Goal: Browse casually

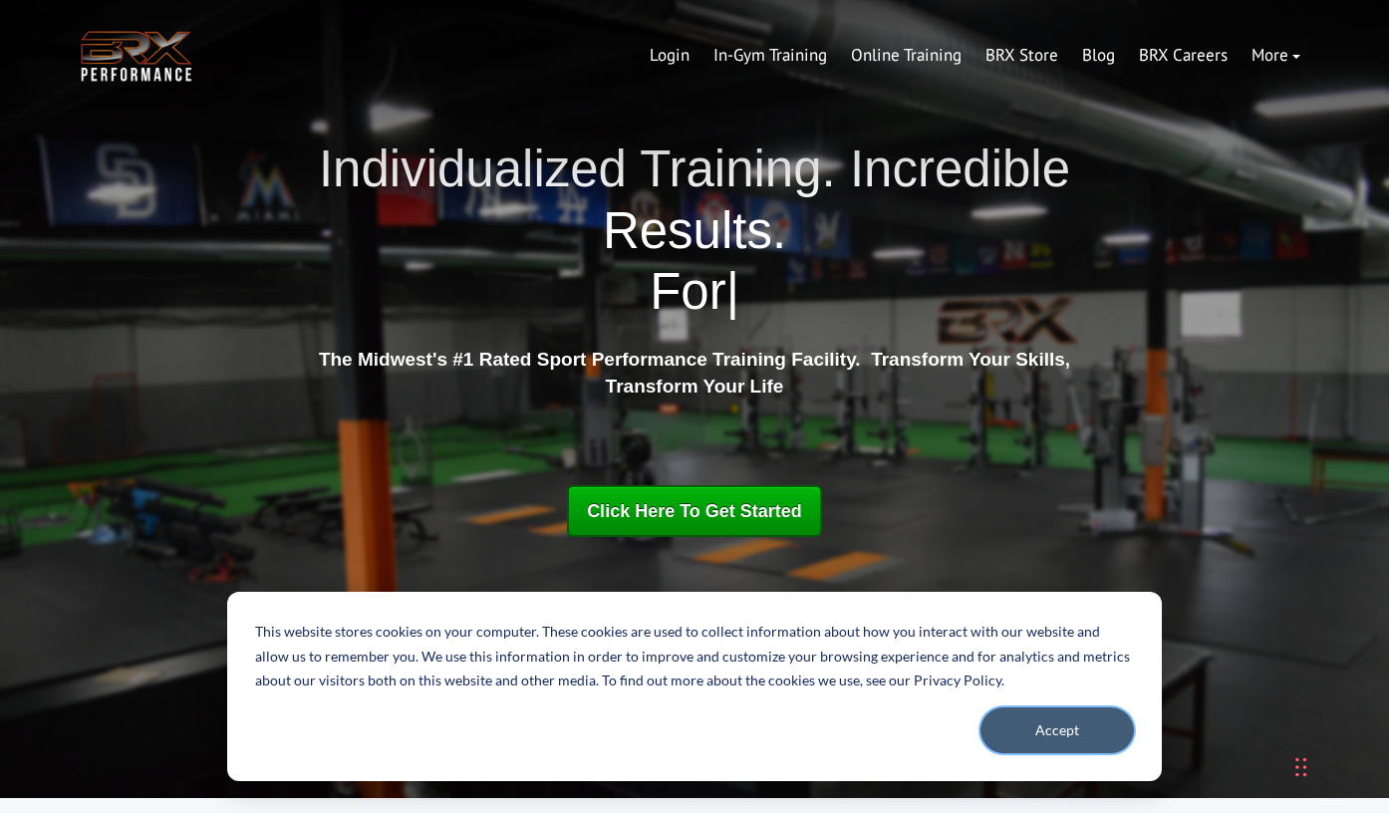
click at [1069, 749] on button "Accept" at bounding box center [1056, 730] width 153 height 46
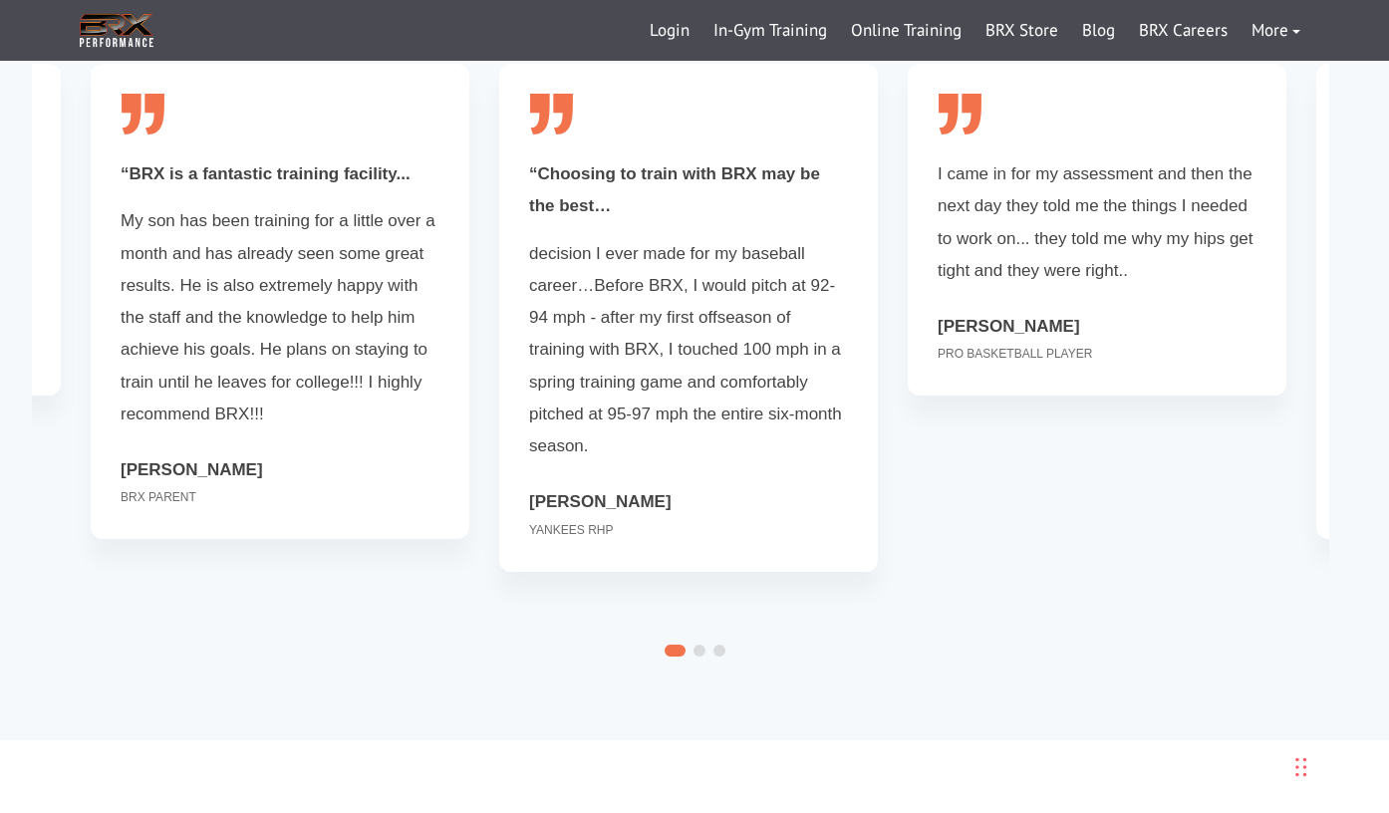
scroll to position [5229, 0]
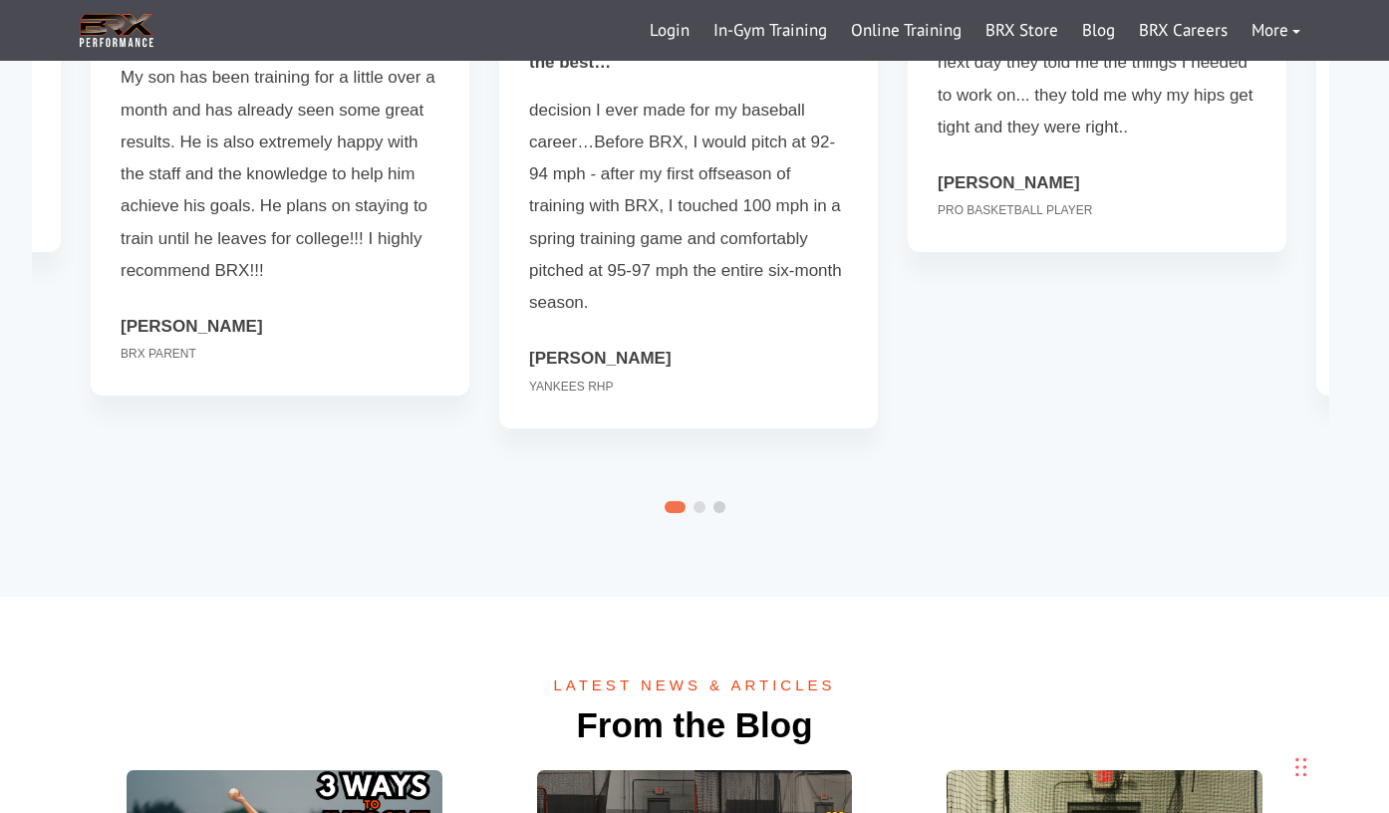
click at [717, 501] on span at bounding box center [719, 507] width 12 height 12
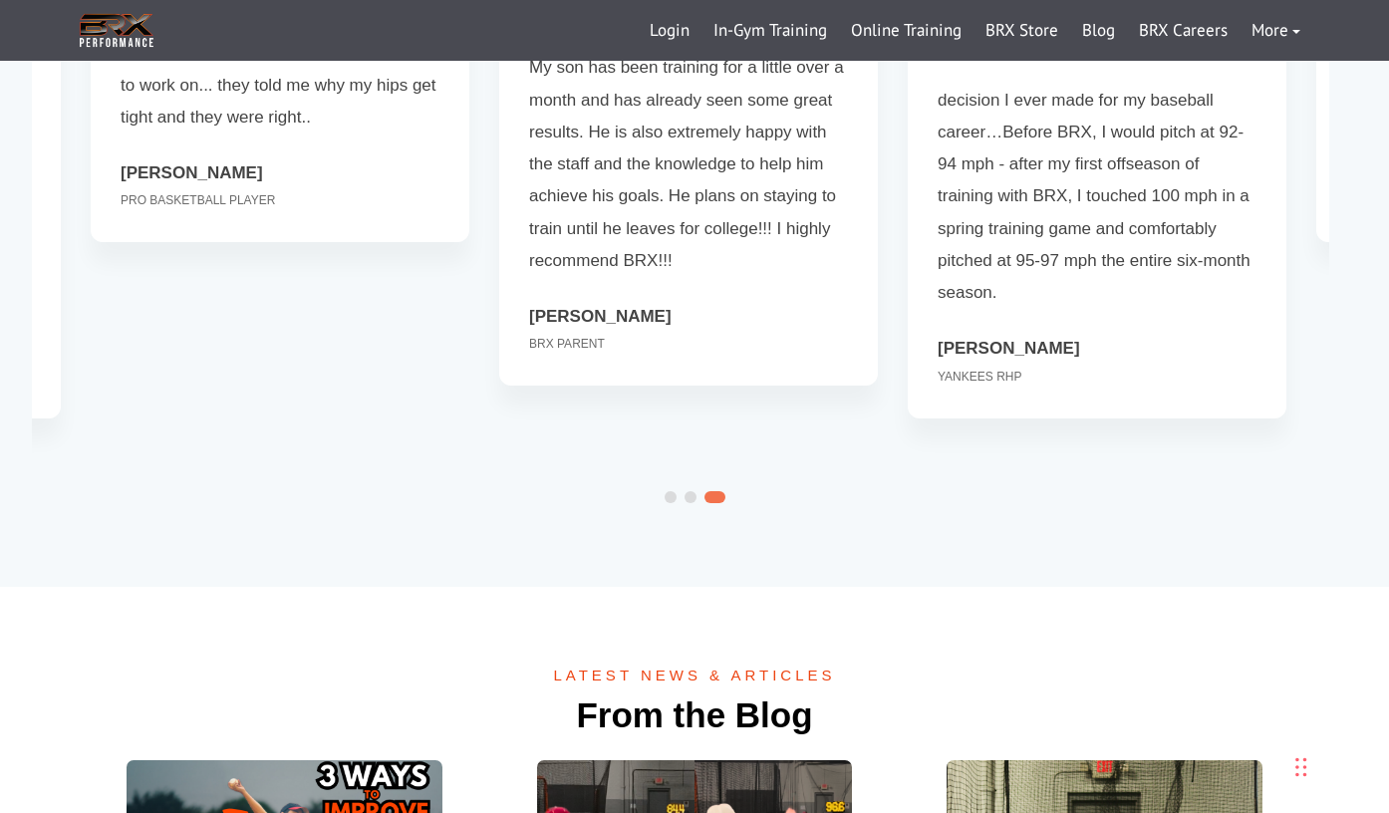
scroll to position [4603, 0]
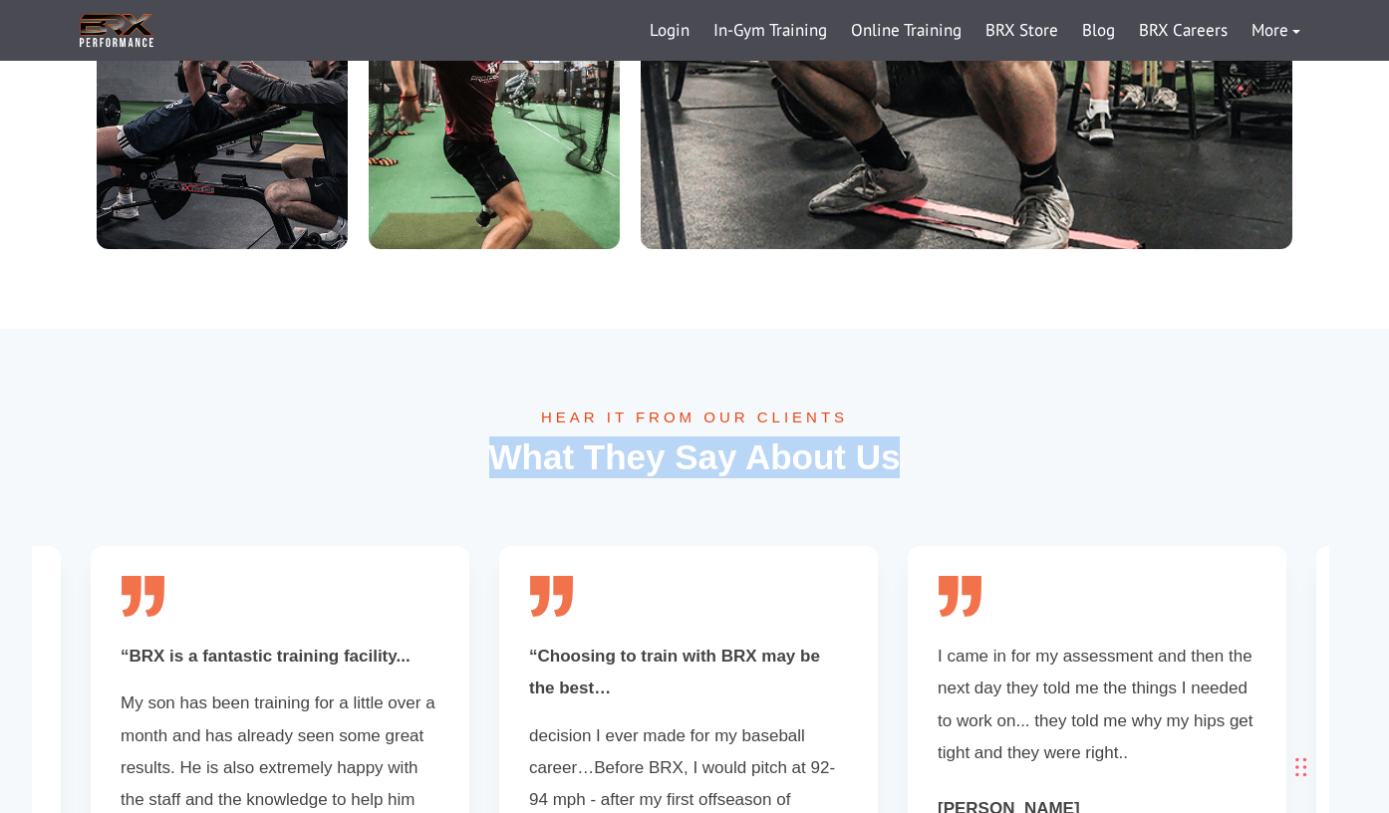
drag, startPoint x: 937, startPoint y: 425, endPoint x: 479, endPoint y: 424, distance: 458.2
click at [479, 436] on h2 "What They Say About Us" at bounding box center [694, 457] width 1195 height 42
click at [531, 436] on h2 "What They Say About Us" at bounding box center [694, 457] width 1195 height 42
drag, startPoint x: 981, startPoint y: 453, endPoint x: 446, endPoint y: 426, distance: 535.6
click at [446, 426] on div "HEAR IT FROM OUR CLIENTS What They Say About Us" at bounding box center [694, 455] width 1195 height 94
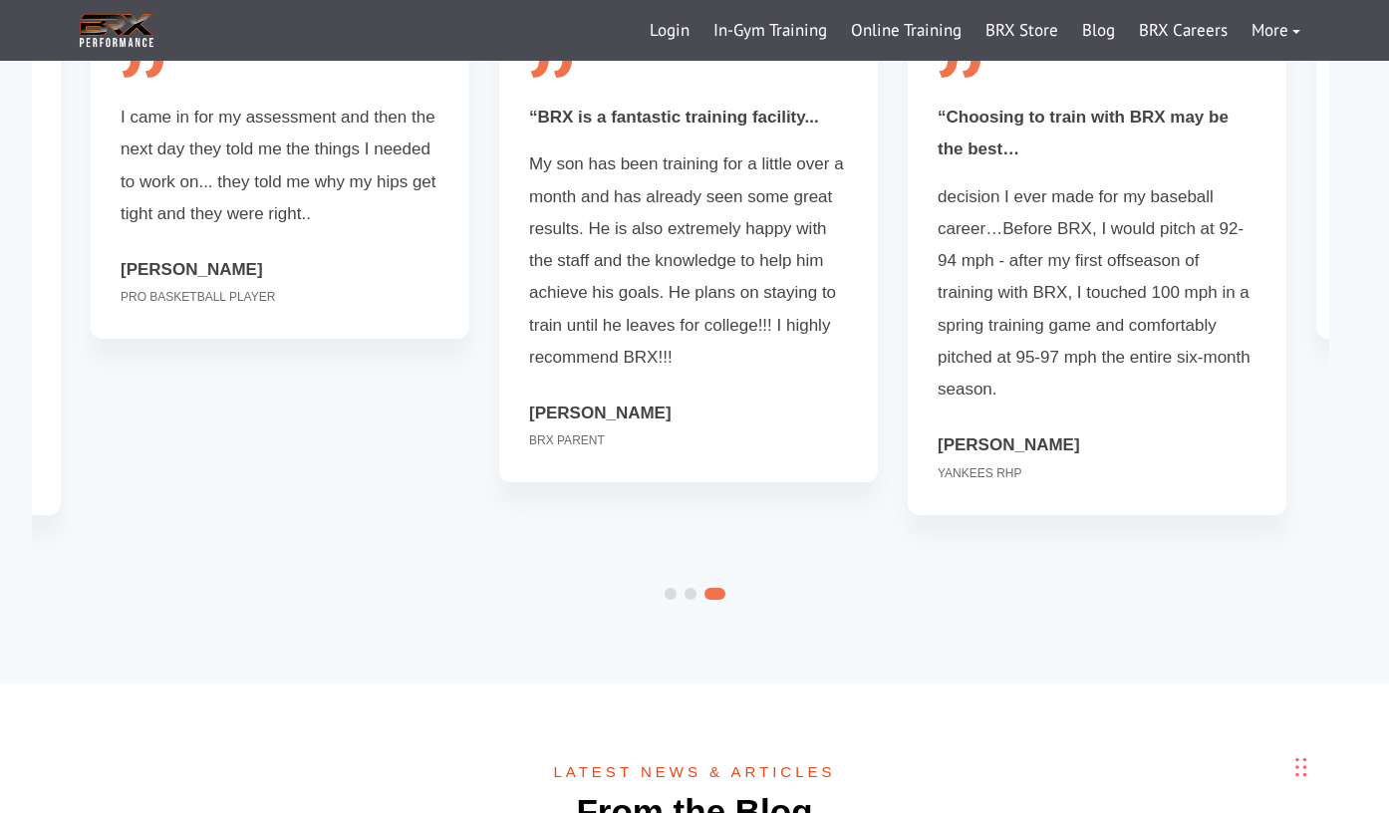
scroll to position [4978, 0]
